Goal: Task Accomplishment & Management: Use online tool/utility

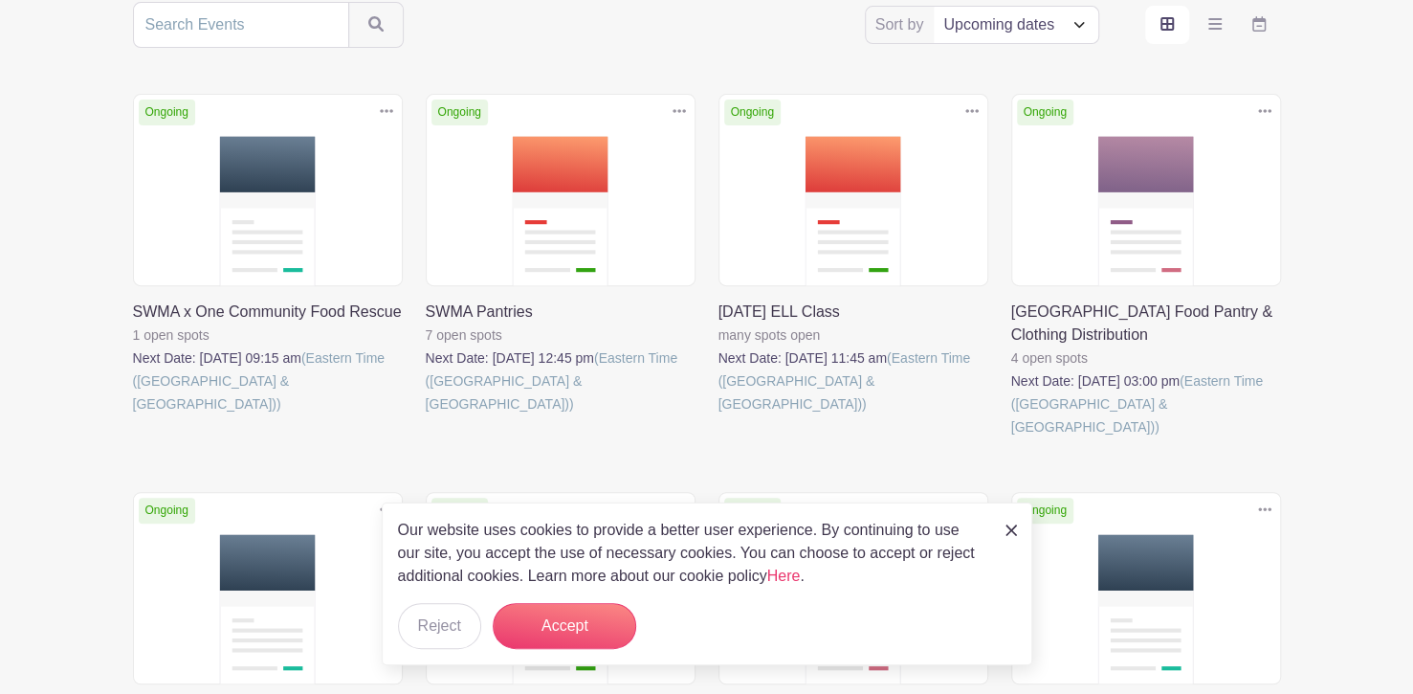
scroll to position [404, 0]
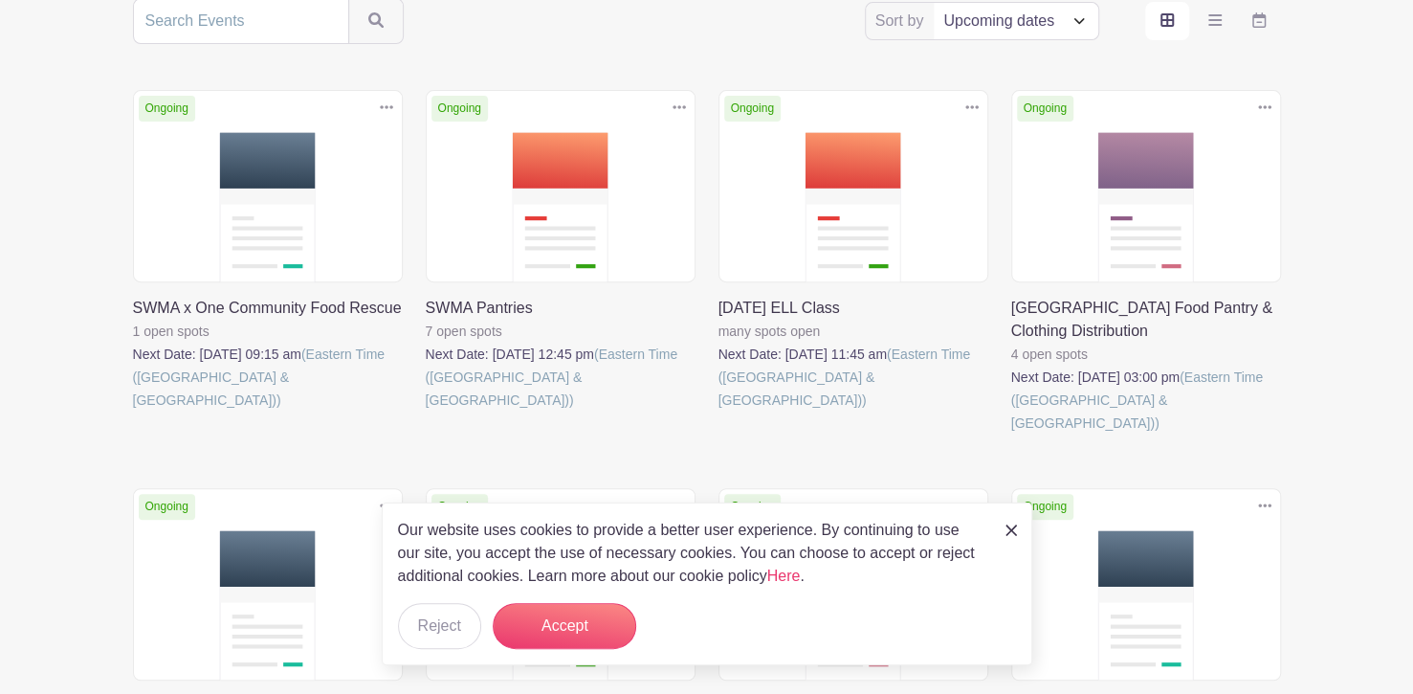
click at [426, 411] on link at bounding box center [426, 411] width 0 height 0
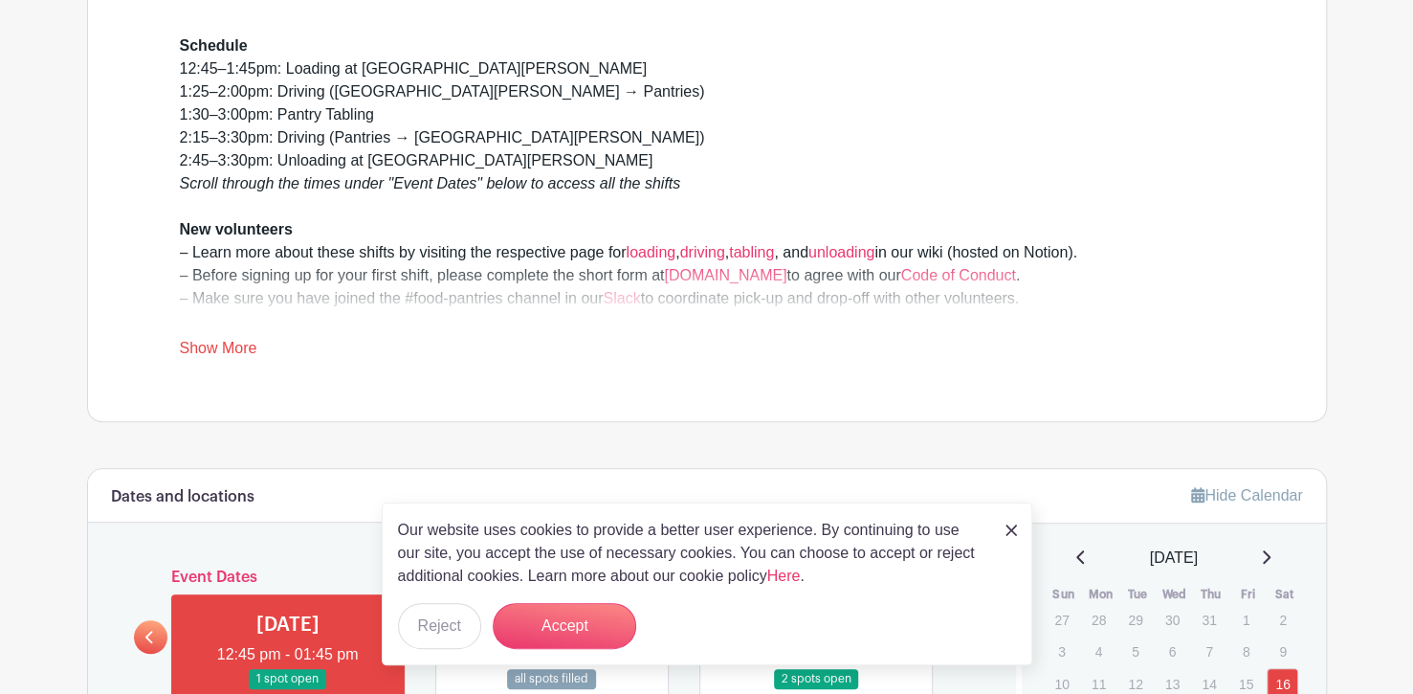
scroll to position [561, 0]
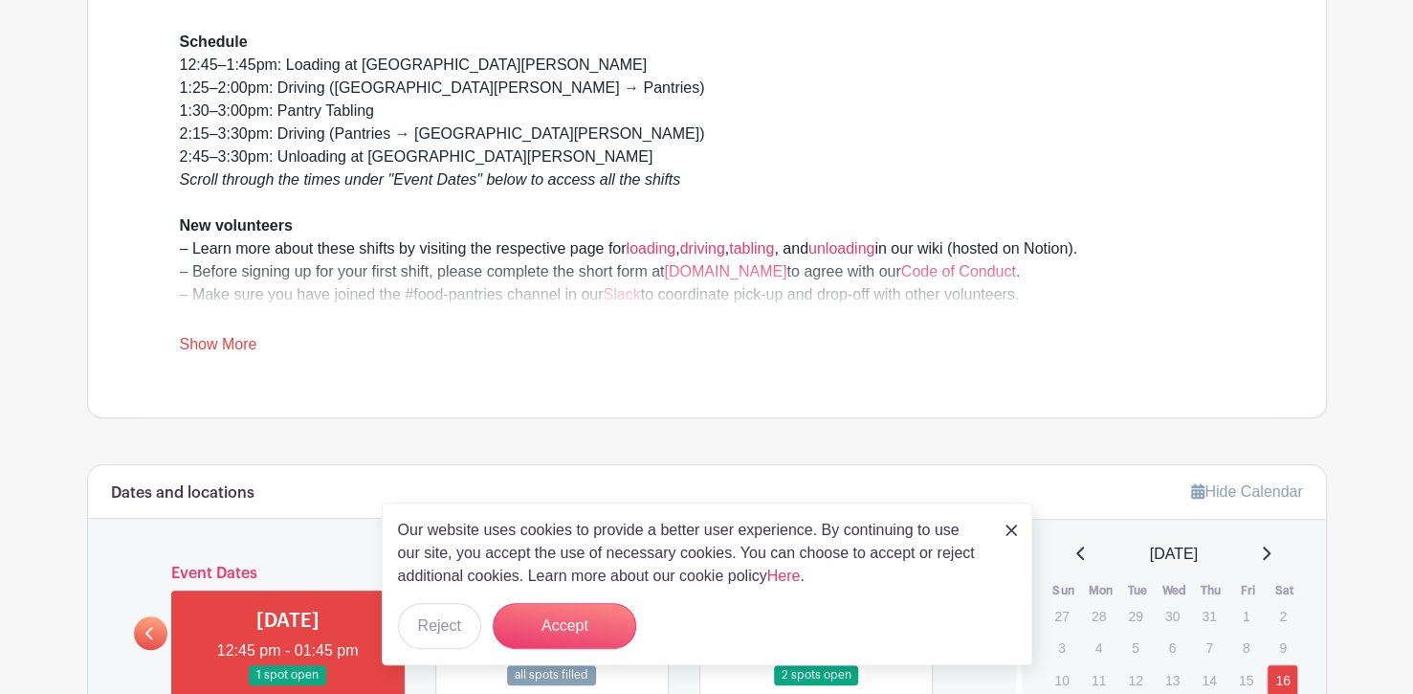
click at [1008, 525] on img at bounding box center [1010, 529] width 11 height 11
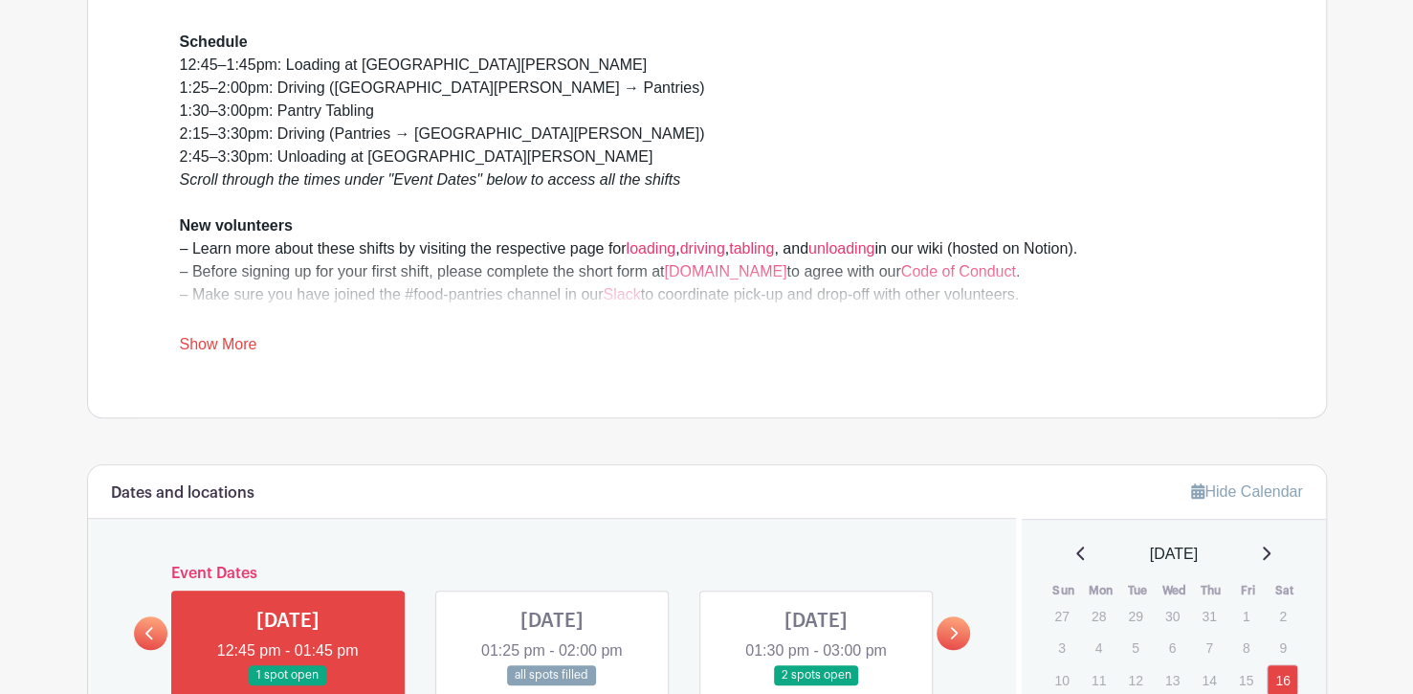
click at [1024, 376] on div "Schedule 12:45–1:45pm: Loading at [GEOGRAPHIC_DATA][PERSON_NAME] 1:25–2:00pm: D…" at bounding box center [707, 193] width 1146 height 448
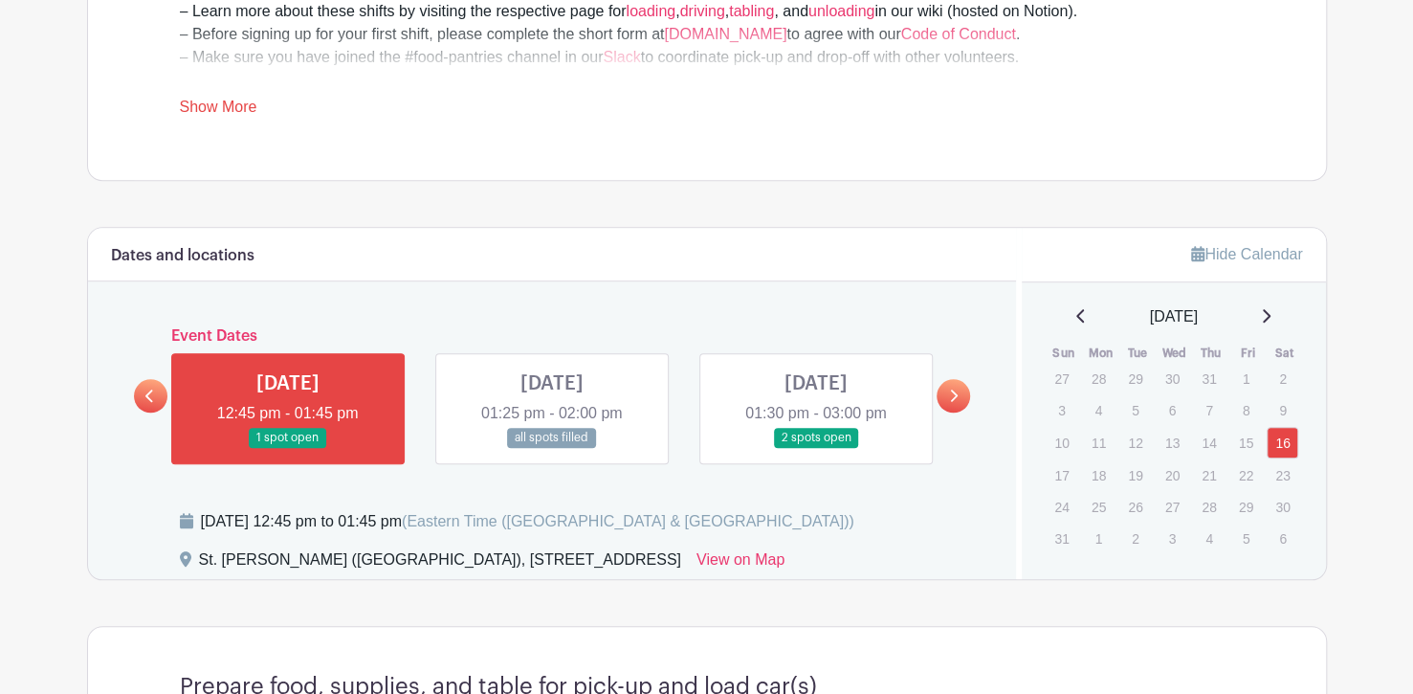
scroll to position [867, 0]
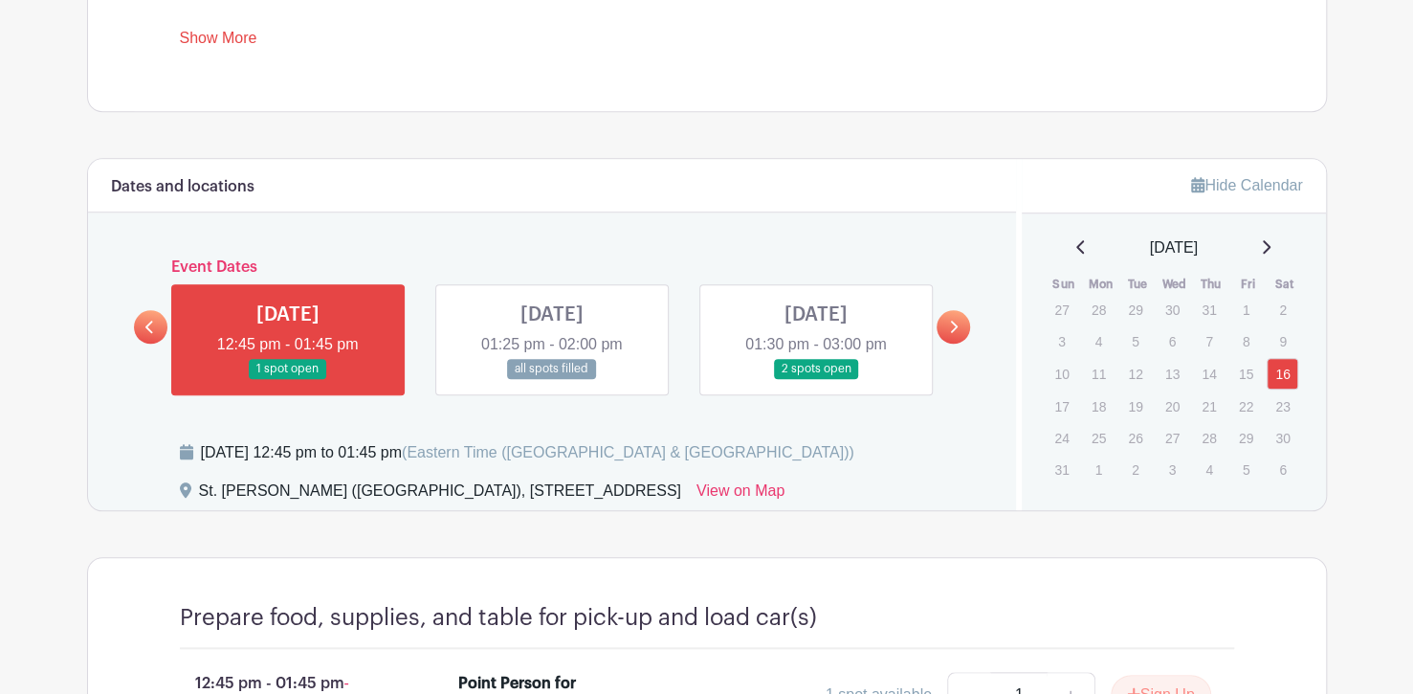
click at [552, 379] on link at bounding box center [552, 379] width 0 height 0
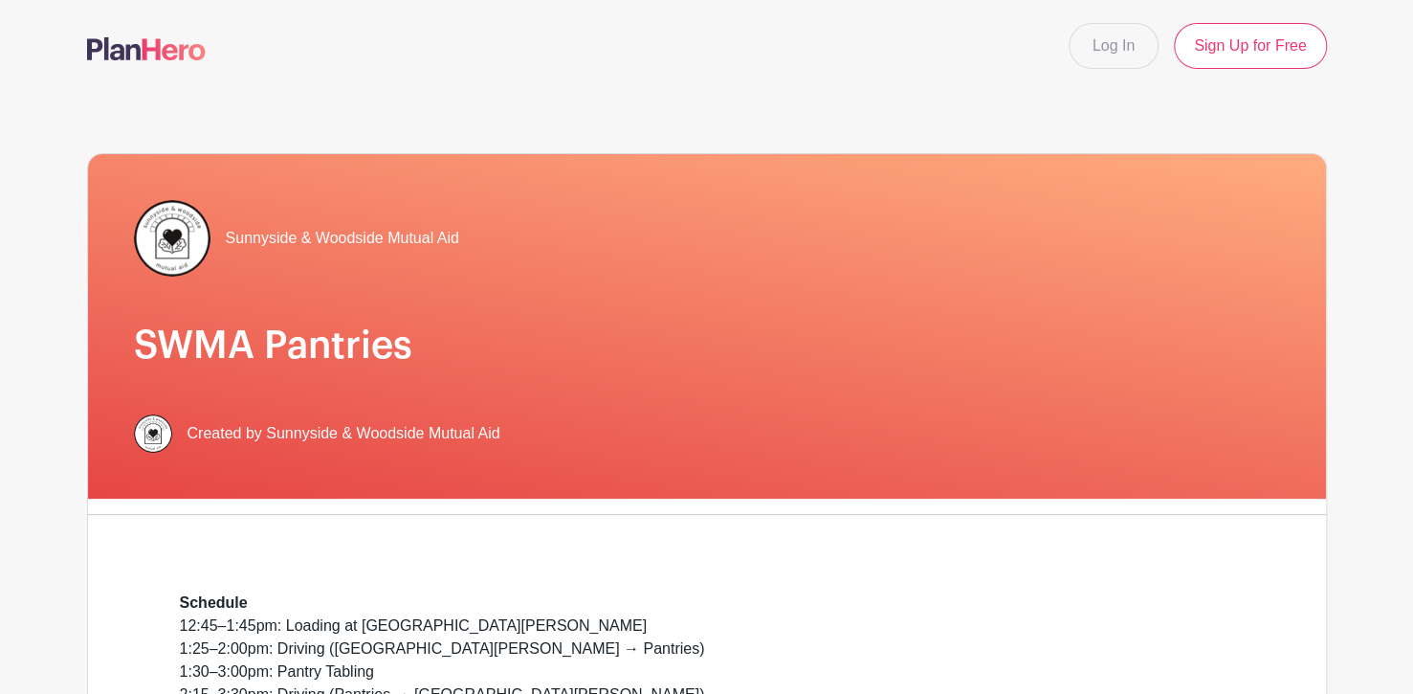
click at [1224, 222] on div "Sunnyside & Woodside Mutual Aid" at bounding box center [707, 238] width 1146 height 77
